Goal: Information Seeking & Learning: Learn about a topic

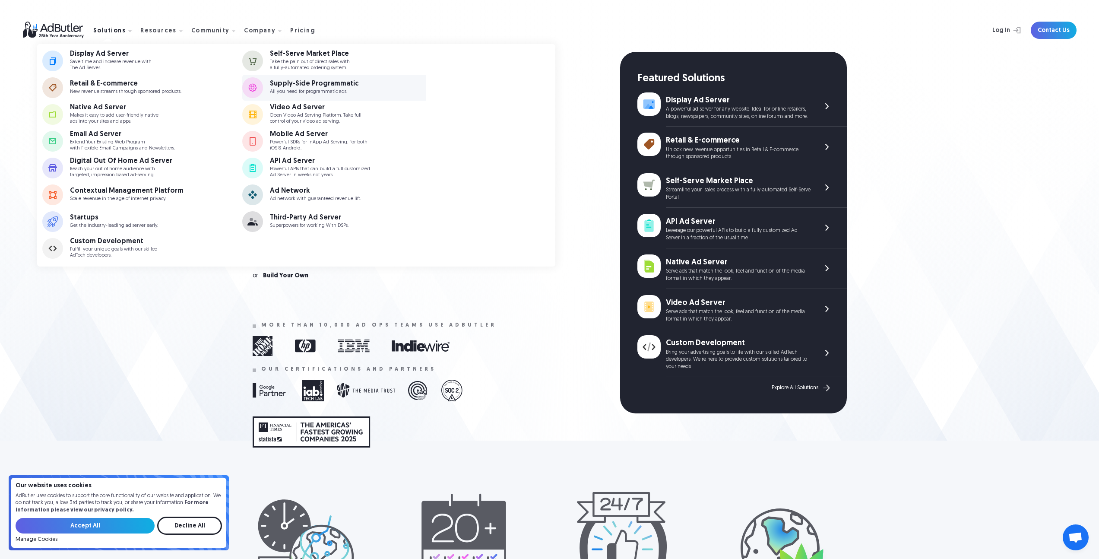
click at [333, 83] on div "Supply-Side Programmatic" at bounding box center [314, 83] width 89 height 7
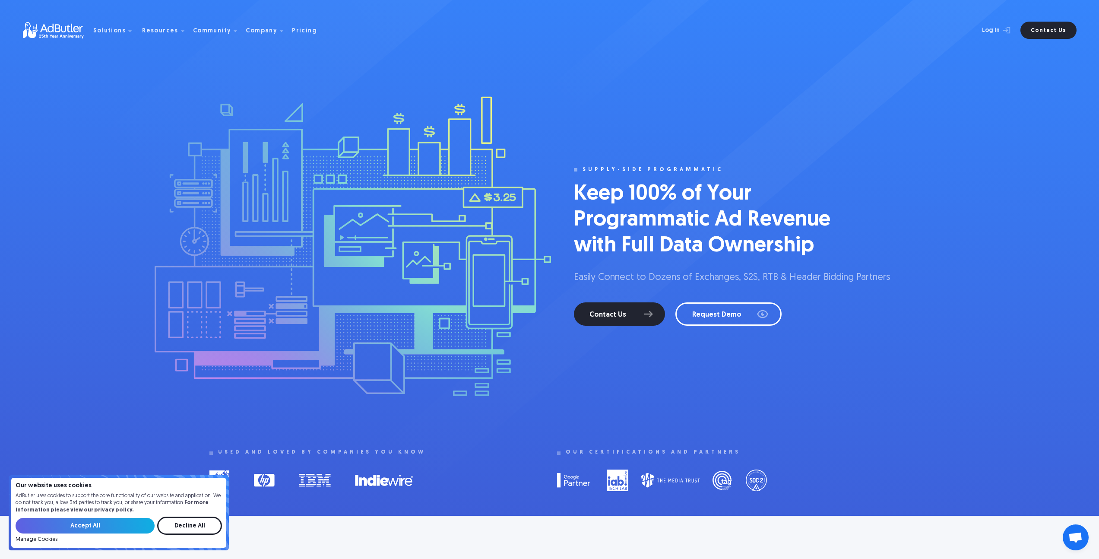
click at [68, 530] on input "Accept All" at bounding box center [85, 526] width 139 height 16
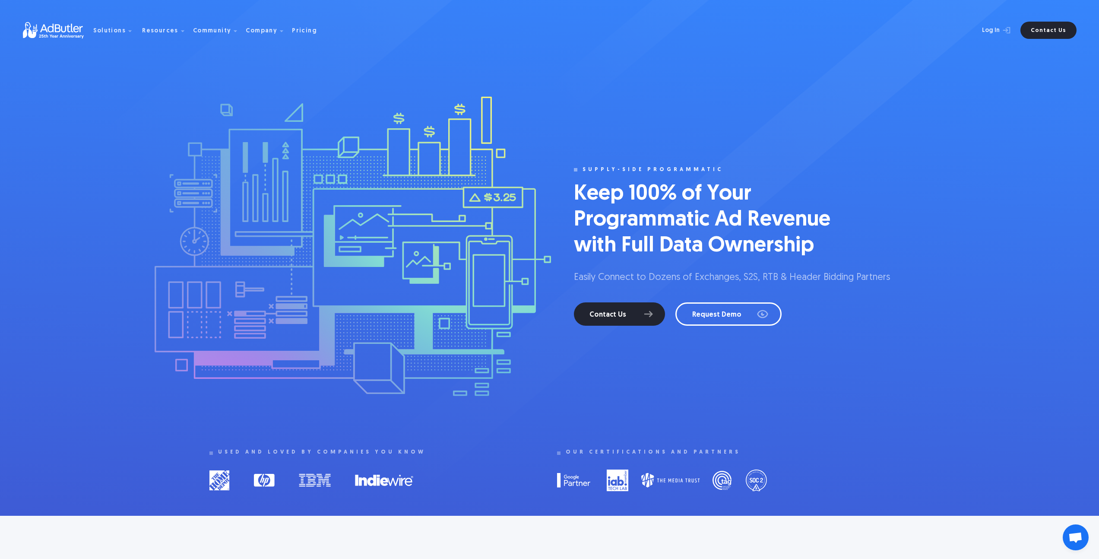
drag, startPoint x: 111, startPoint y: 334, endPoint x: 130, endPoint y: 320, distance: 23.1
click at [111, 334] on div "Supply-side programmatic Keep 100% of Your Programmatic Ad Revenue with Full Da…" at bounding box center [549, 258] width 1099 height 516
